Goal: Navigation & Orientation: Understand site structure

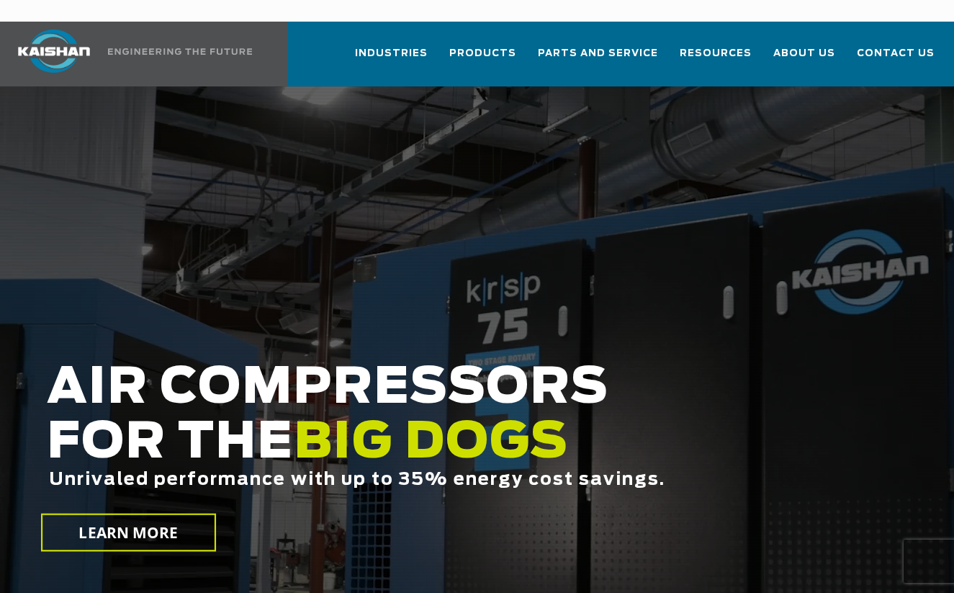
click at [220, 48] on img at bounding box center [180, 51] width 144 height 6
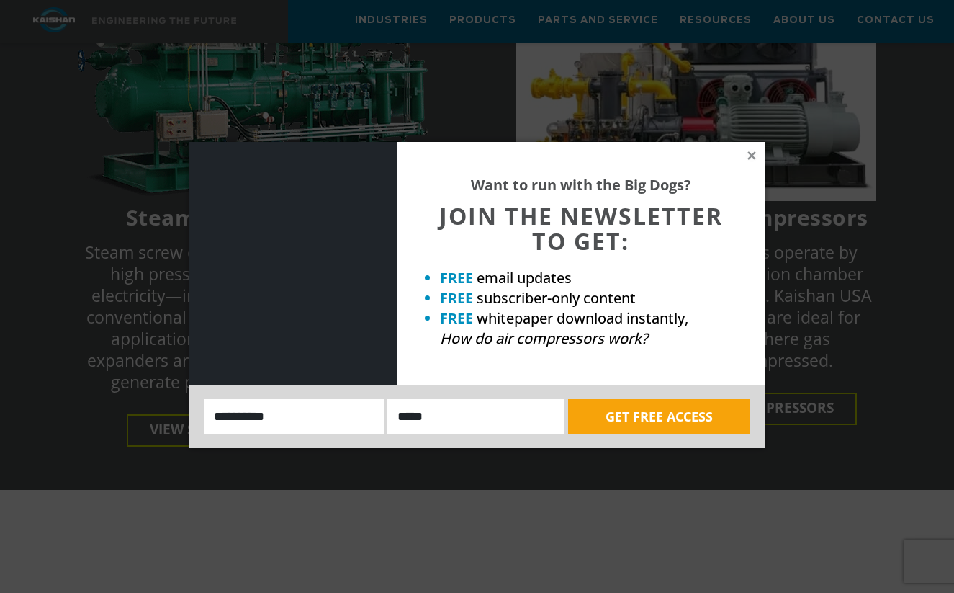
scroll to position [3182, 0]
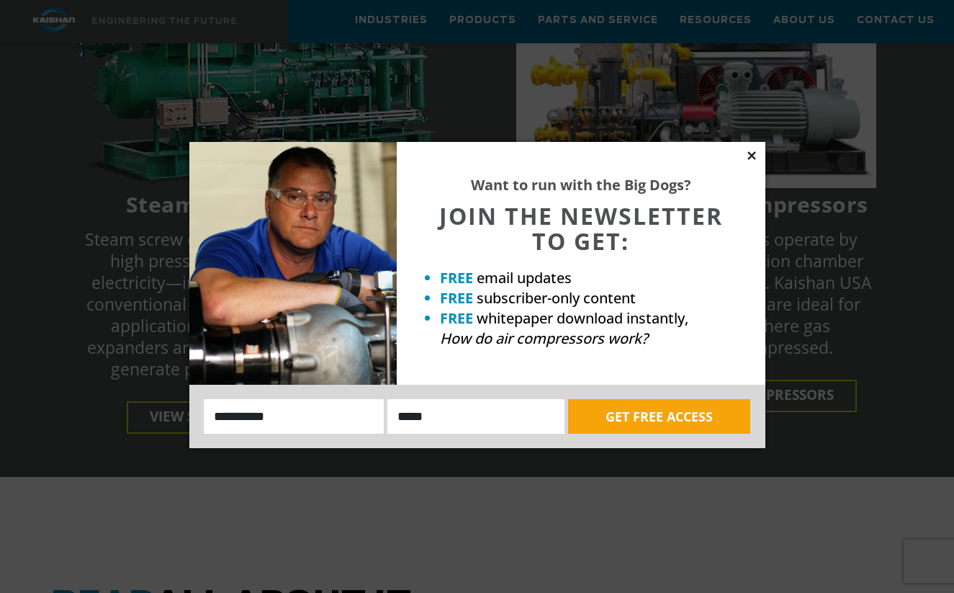
click at [752, 156] on icon at bounding box center [751, 155] width 8 height 8
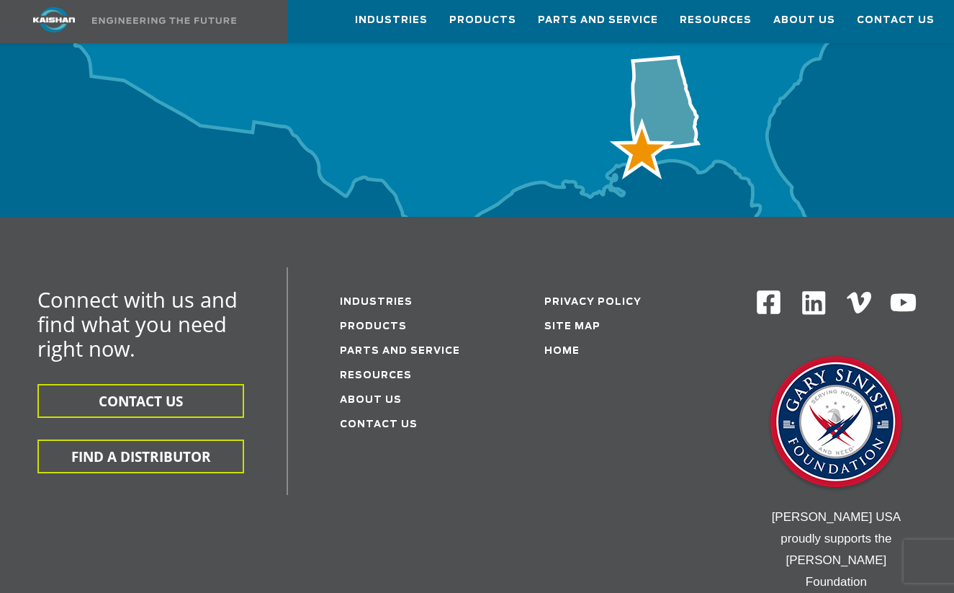
scroll to position [4849, 0]
click at [384, 395] on link "About Us" at bounding box center [371, 399] width 62 height 9
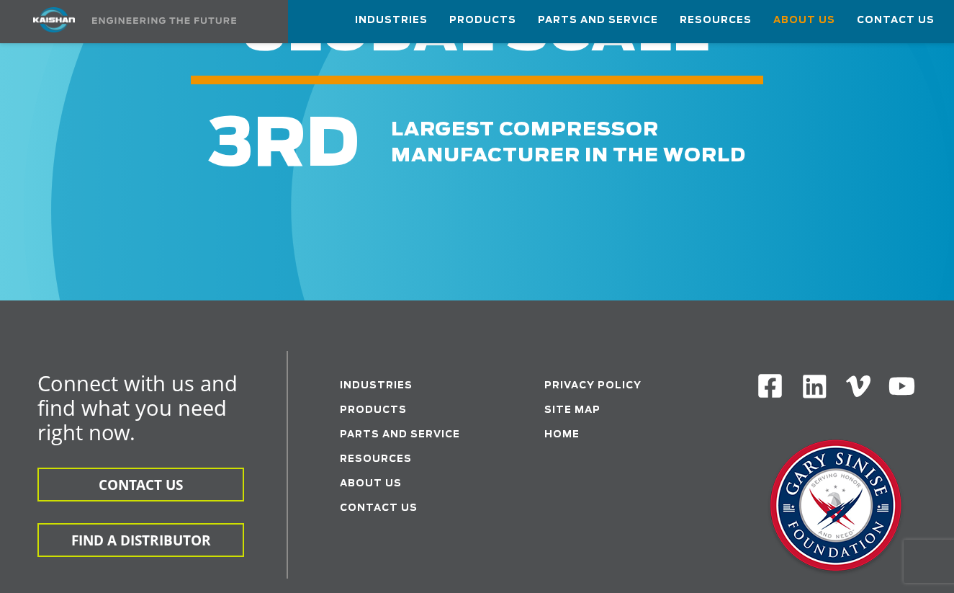
scroll to position [4627, 0]
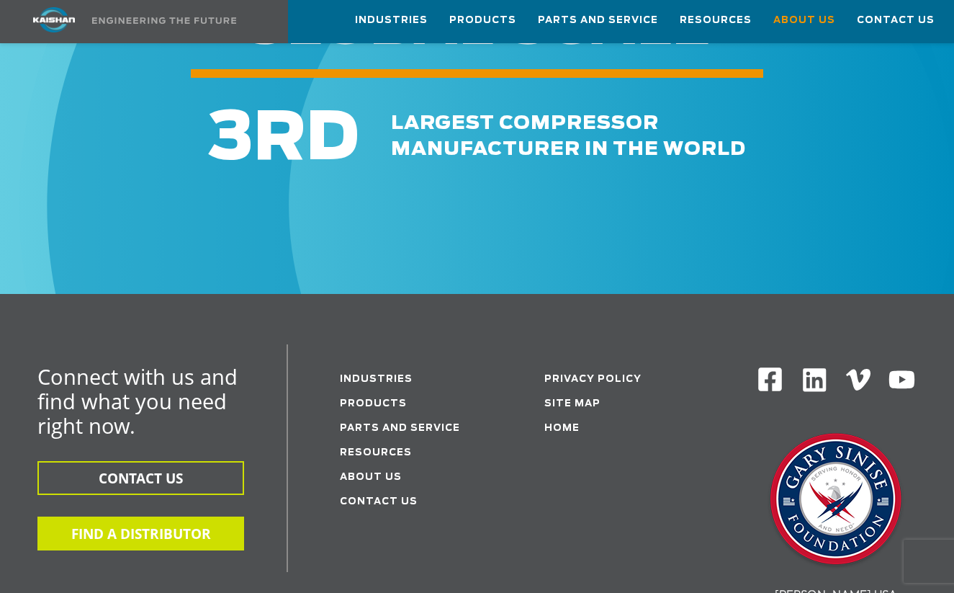
click at [184, 516] on button "FIND A DISTRIBUTOR" at bounding box center [140, 533] width 207 height 34
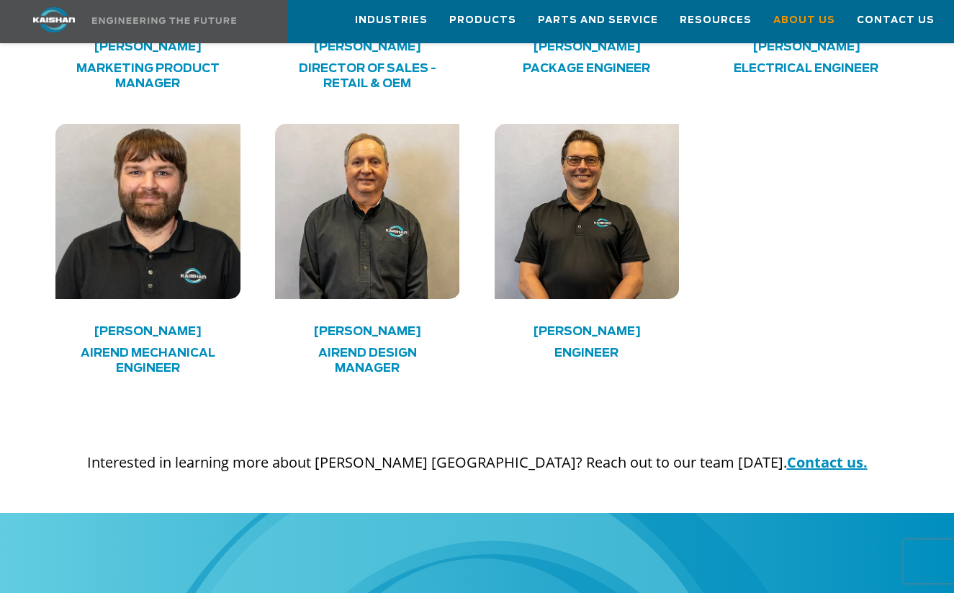
scroll to position [4001, 0]
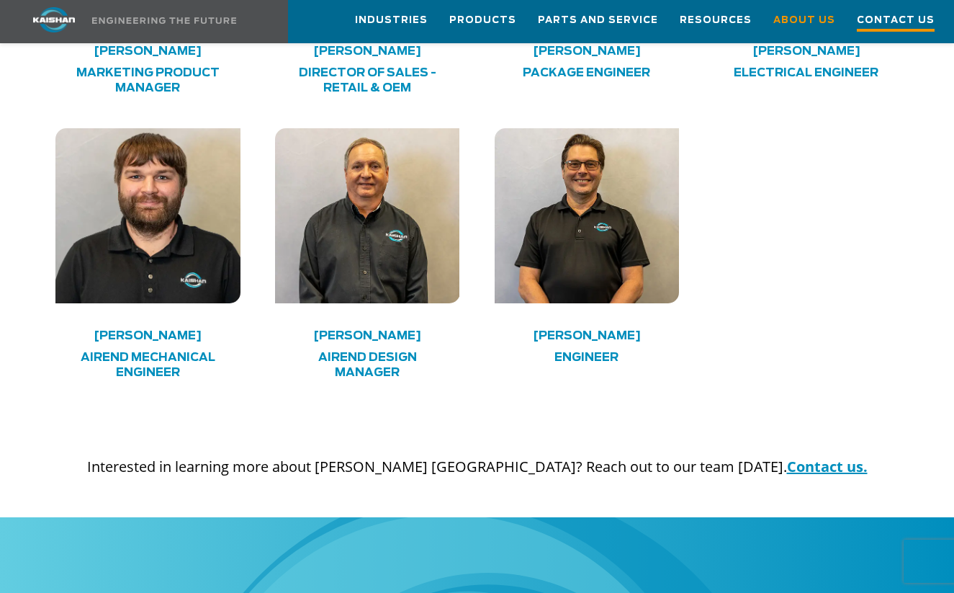
click at [888, 22] on span "Contact Us" at bounding box center [896, 21] width 78 height 19
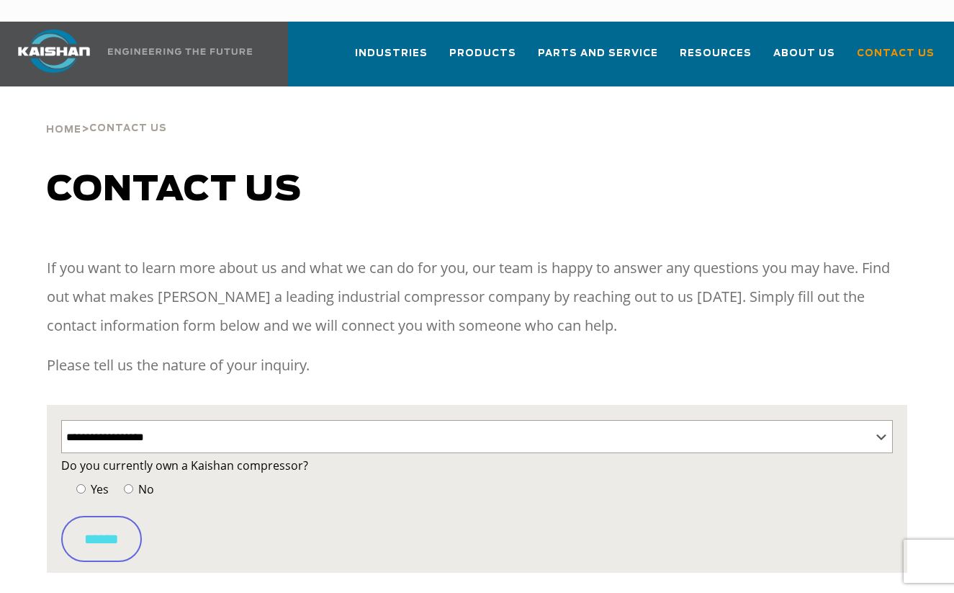
select select "**********"
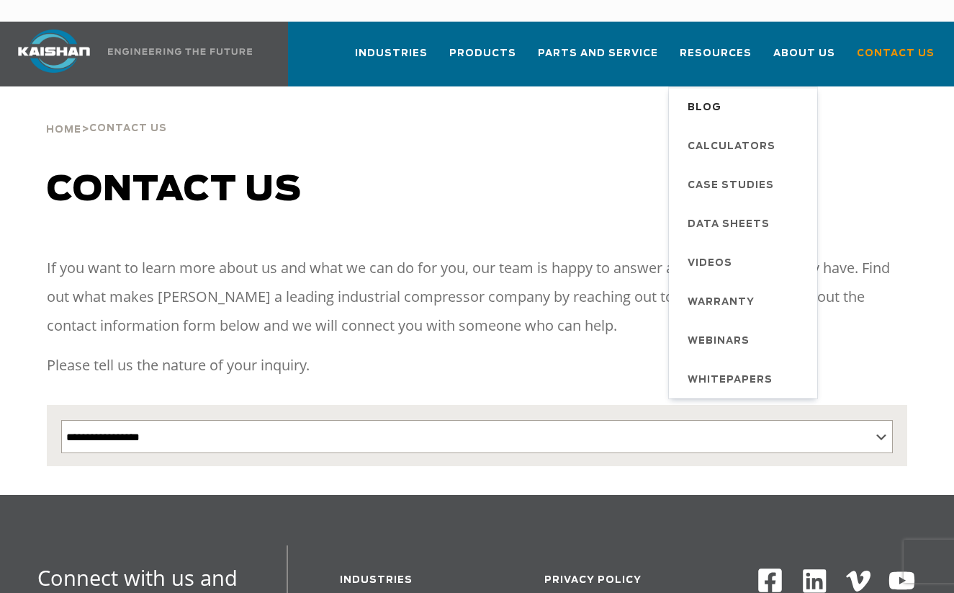
click at [720, 96] on span "Blog" at bounding box center [705, 108] width 34 height 24
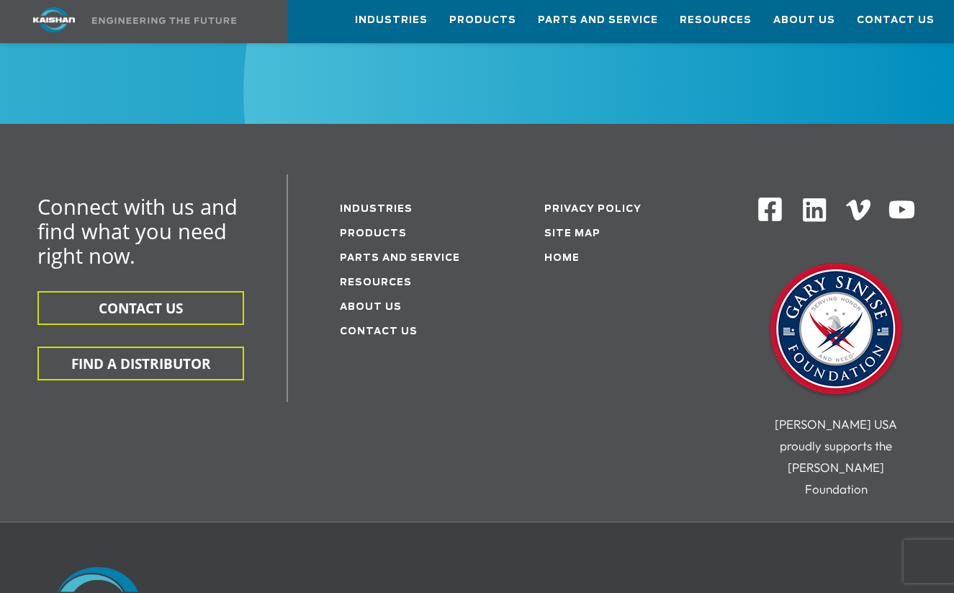
scroll to position [2601, 0]
click at [379, 278] on link "Resources" at bounding box center [376, 282] width 72 height 9
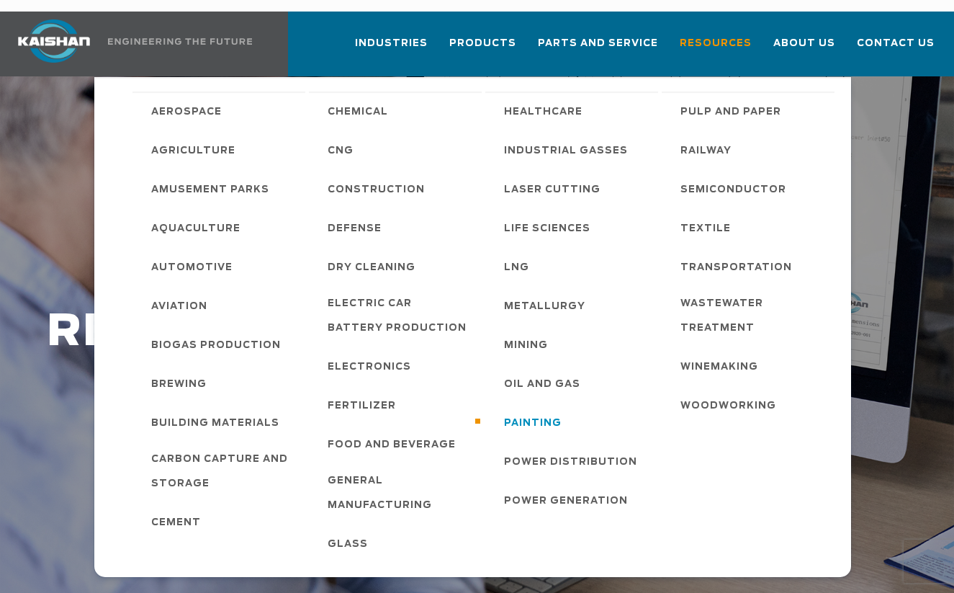
scroll to position [19, 0]
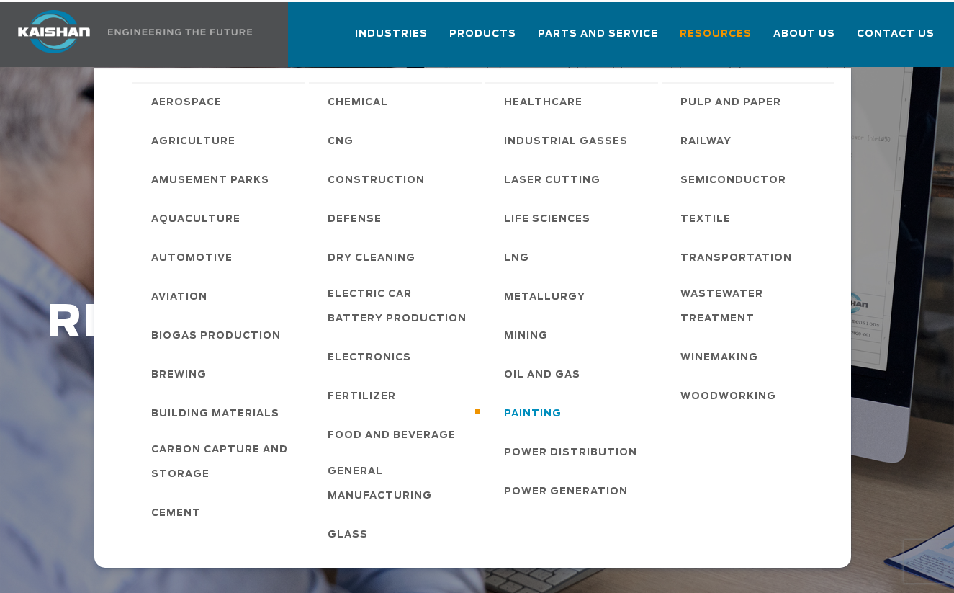
click at [538, 402] on span "Painting" at bounding box center [533, 414] width 58 height 24
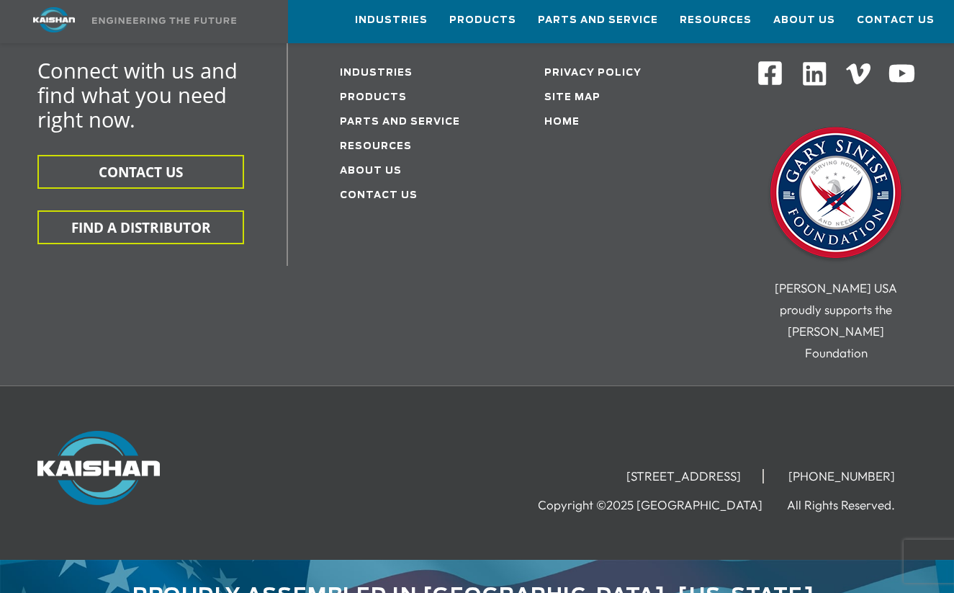
scroll to position [2776, 0]
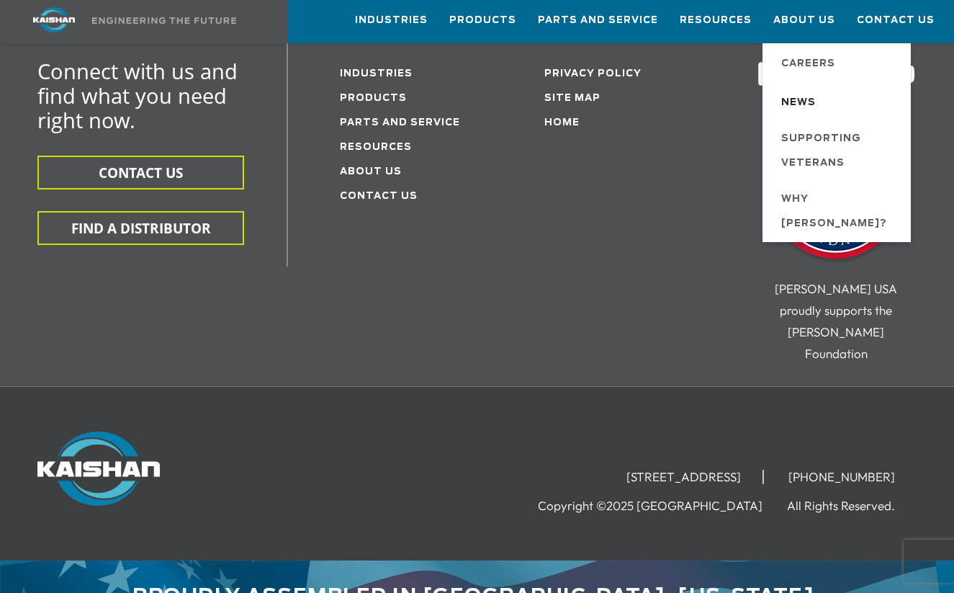
click at [816, 102] on span "News" at bounding box center [798, 103] width 35 height 24
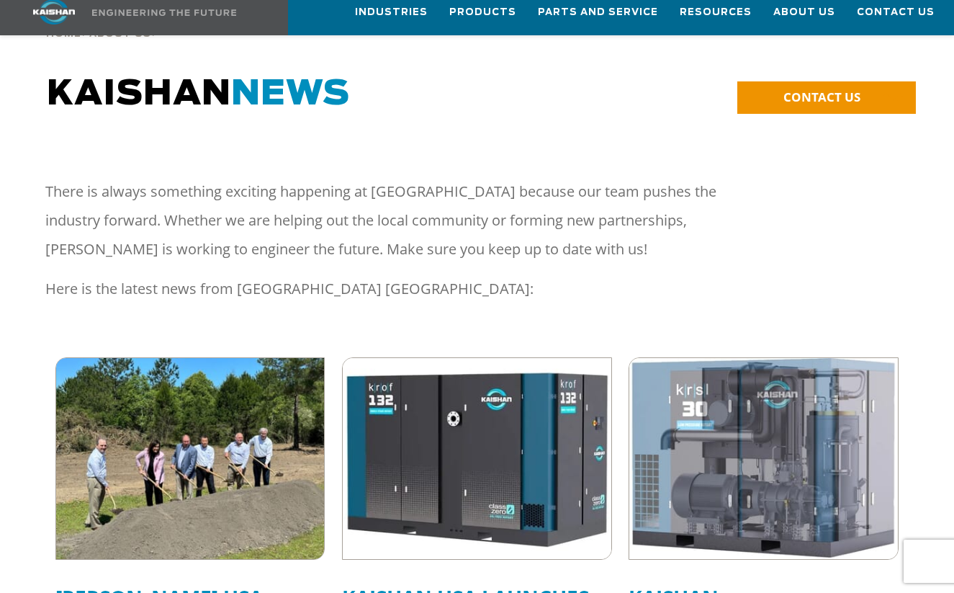
scroll to position [99, 0]
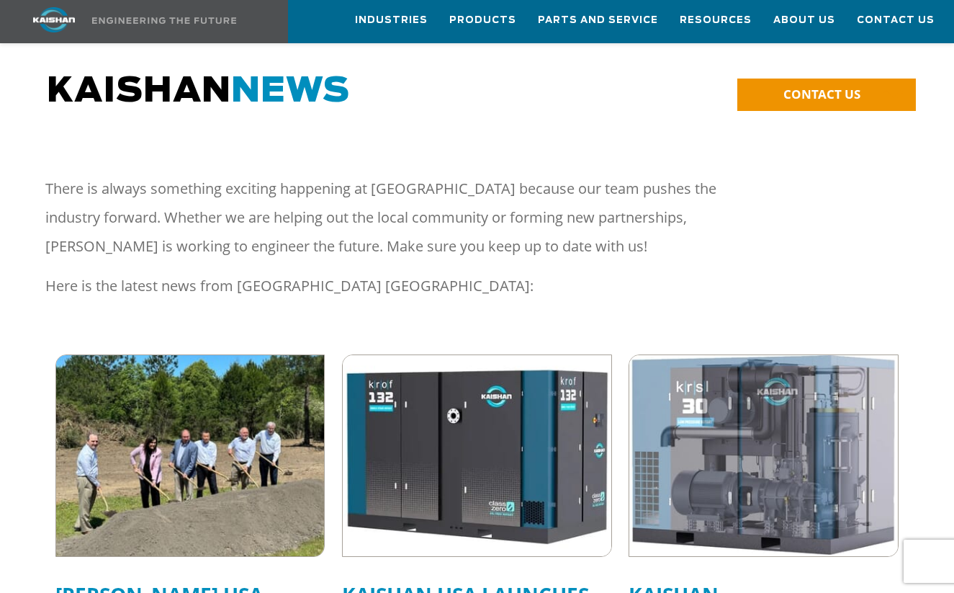
click at [253, 415] on img at bounding box center [189, 455] width 295 height 221
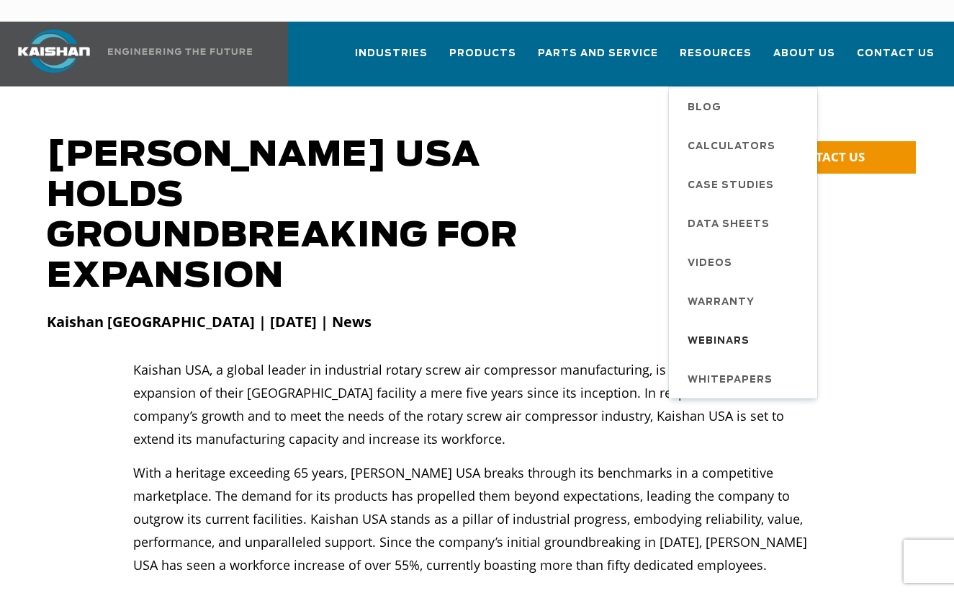
click at [732, 329] on span "Webinars" at bounding box center [719, 341] width 62 height 24
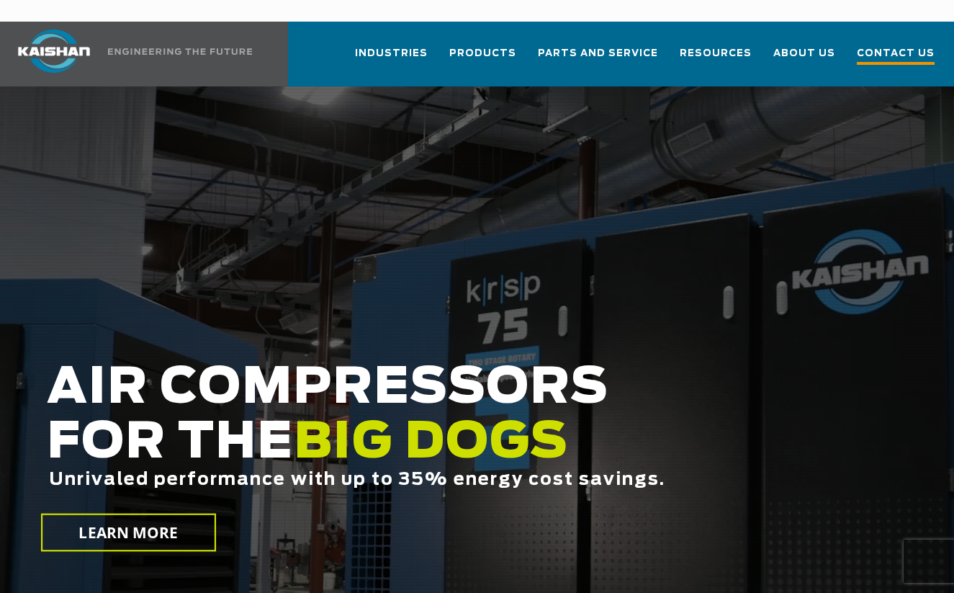
click at [898, 45] on span "Contact Us" at bounding box center [896, 54] width 78 height 19
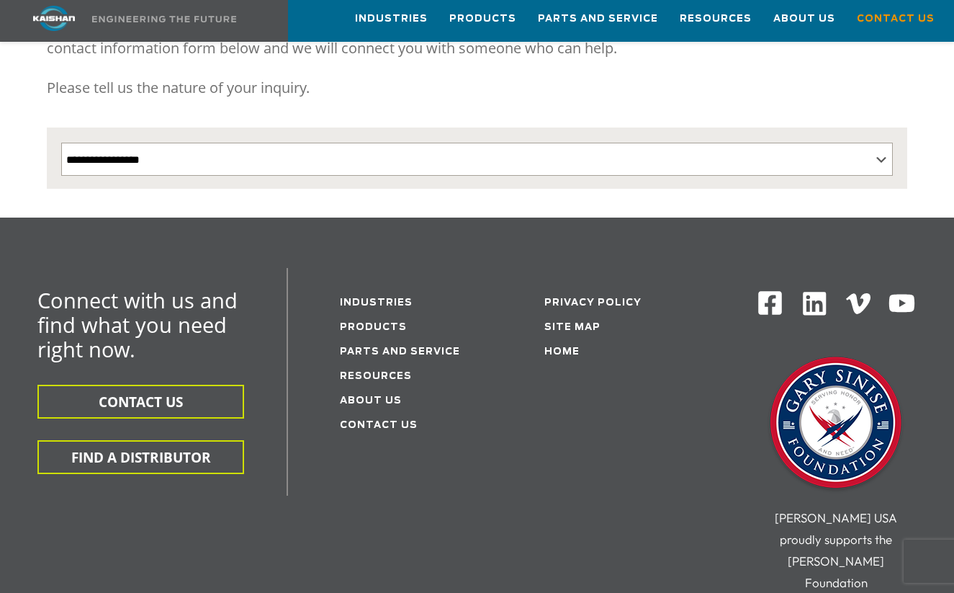
scroll to position [300, 0]
